Goal: Information Seeking & Learning: Learn about a topic

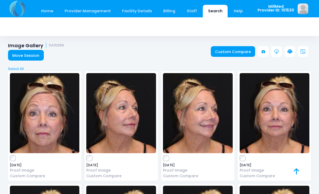
scroll to position [1074, 0]
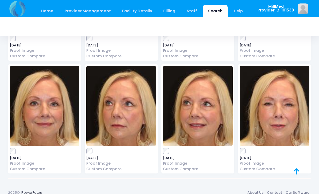
click at [211, 12] on link "Search" at bounding box center [215, 11] width 25 height 13
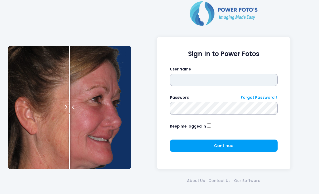
type input "*******"
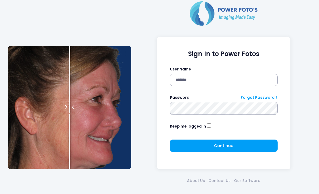
click button "submit" at bounding box center [0, 0] width 0 height 0
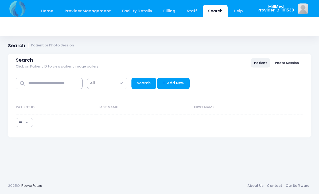
select select "***"
click at [58, 77] on div "**********" at bounding box center [160, 81] width 288 height 19
click at [49, 83] on input "text" at bounding box center [49, 84] width 67 height 12
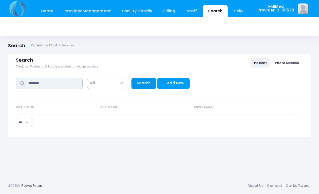
type input "*******"
click at [144, 82] on link "Search" at bounding box center [144, 84] width 25 height 12
select select "***"
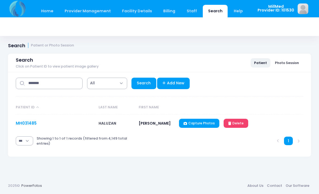
click at [33, 121] on link "MH031485" at bounding box center [26, 124] width 21 height 6
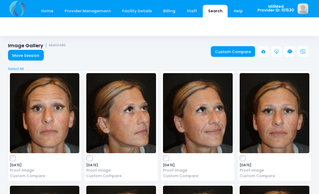
click at [40, 117] on img at bounding box center [45, 113] width 70 height 80
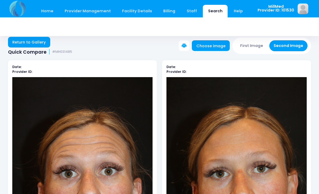
scroll to position [2, 0]
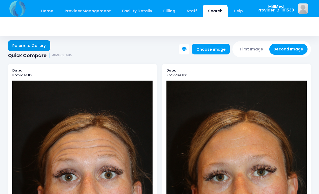
click at [20, 45] on link "Return to Gallery" at bounding box center [29, 46] width 42 height 11
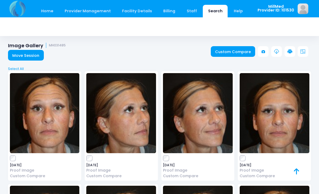
click at [201, 115] on img at bounding box center [198, 113] width 70 height 80
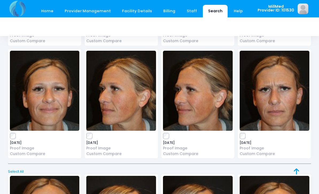
scroll to position [135, 0]
click at [289, 87] on img at bounding box center [275, 91] width 70 height 80
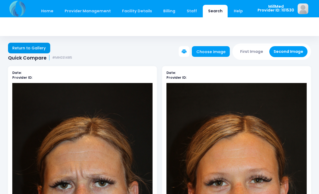
click at [26, 46] on link "Return to Gallery" at bounding box center [29, 48] width 42 height 11
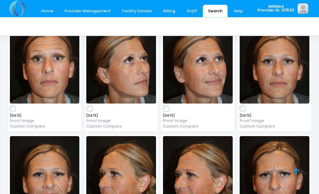
scroll to position [29, 0]
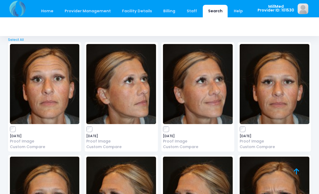
click at [44, 74] on img at bounding box center [45, 84] width 70 height 80
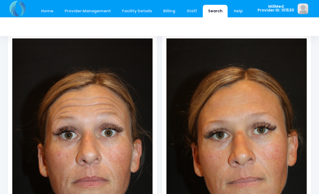
scroll to position [44, 0]
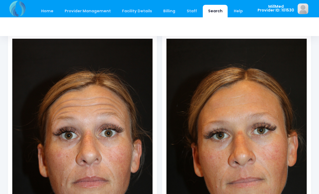
click at [71, 24] on div at bounding box center [159, 26] width 303 height 19
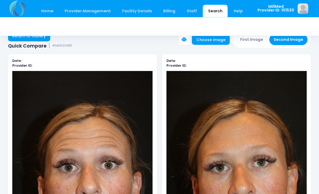
scroll to position [0, 0]
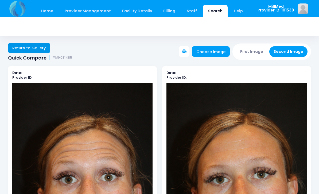
click at [22, 49] on link "Return to Gallery" at bounding box center [29, 48] width 42 height 11
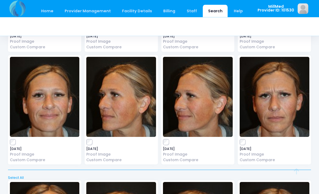
scroll to position [130, 0]
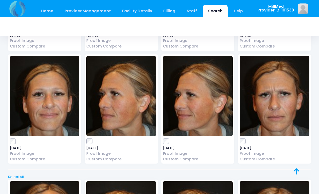
click at [269, 103] on img at bounding box center [275, 96] width 70 height 80
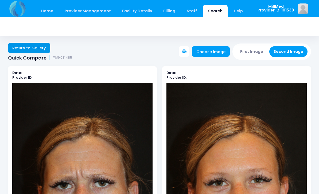
click at [31, 45] on link "Return to Gallery" at bounding box center [29, 48] width 42 height 11
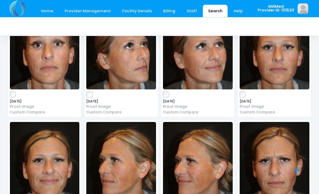
scroll to position [63, 0]
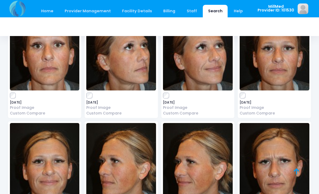
click at [35, 155] on img at bounding box center [45, 163] width 70 height 80
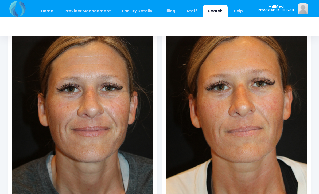
scroll to position [113, 0]
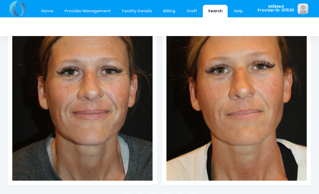
click at [209, 12] on link "Search" at bounding box center [215, 11] width 25 height 13
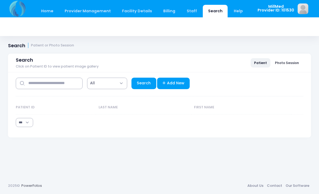
select select "***"
click at [41, 83] on input "text" at bounding box center [49, 84] width 67 height 12
type input "*******"
click at [126, 87] on span "All" at bounding box center [107, 84] width 40 height 12
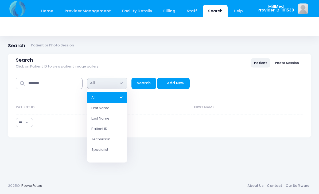
click at [147, 107] on th "Last Name" at bounding box center [144, 108] width 96 height 14
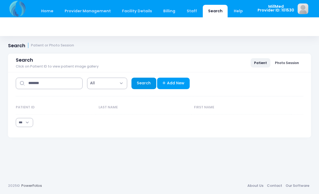
click at [139, 83] on link "Search" at bounding box center [144, 84] width 25 height 12
select select "***"
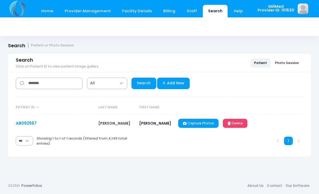
click at [25, 124] on link "AB092567" at bounding box center [26, 124] width 21 height 6
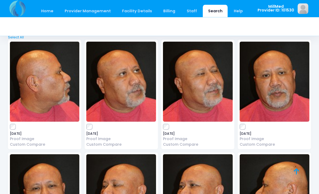
scroll to position [1427, 0]
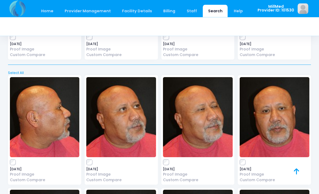
click at [269, 129] on img at bounding box center [275, 118] width 70 height 80
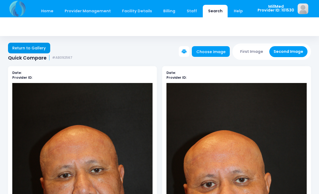
click at [24, 48] on link "Return to Gallery" at bounding box center [29, 48] width 42 height 11
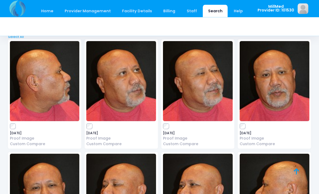
scroll to position [1462, 0]
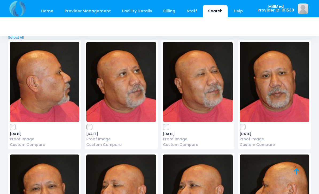
click at [122, 83] on img at bounding box center [121, 82] width 70 height 80
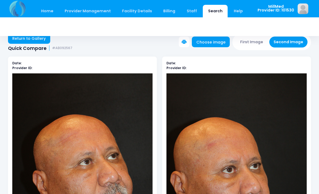
scroll to position [11, 0]
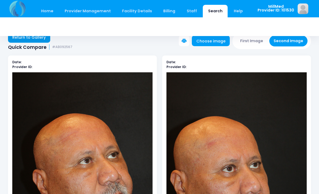
click at [22, 41] on link "Return to Gallery" at bounding box center [29, 37] width 42 height 11
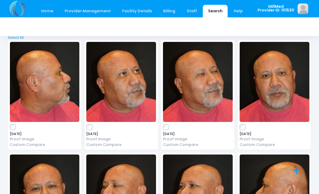
scroll to position [1462, 0]
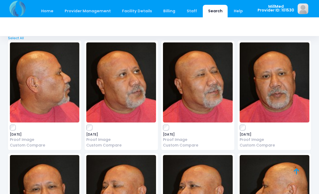
click at [114, 178] on img at bounding box center [121, 195] width 70 height 80
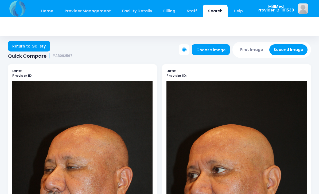
scroll to position [2, 0]
click at [23, 50] on link "Return to Gallery" at bounding box center [29, 46] width 42 height 11
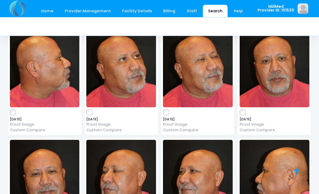
scroll to position [1478, 0]
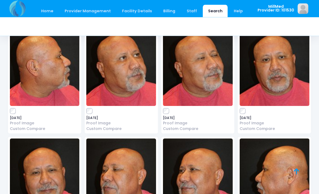
click at [273, 71] on img at bounding box center [275, 66] width 70 height 80
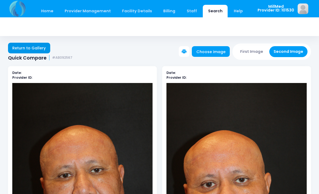
click at [22, 46] on link "Return to Gallery" at bounding box center [29, 48] width 42 height 11
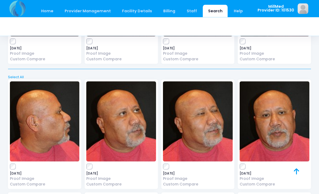
scroll to position [1422, 0]
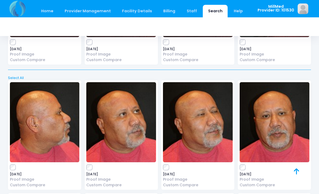
click at [267, 124] on img at bounding box center [275, 122] width 70 height 80
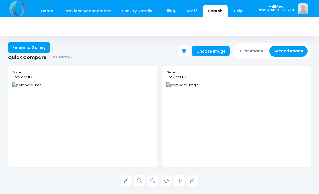
scroll to position [0, 0]
click at [24, 52] on link "Return to Gallery" at bounding box center [29, 48] width 42 height 11
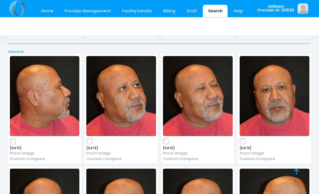
scroll to position [1448, 0]
click at [271, 105] on img at bounding box center [275, 96] width 70 height 80
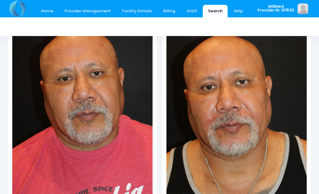
scroll to position [98, 0]
